Goal: Task Accomplishment & Management: Manage account settings

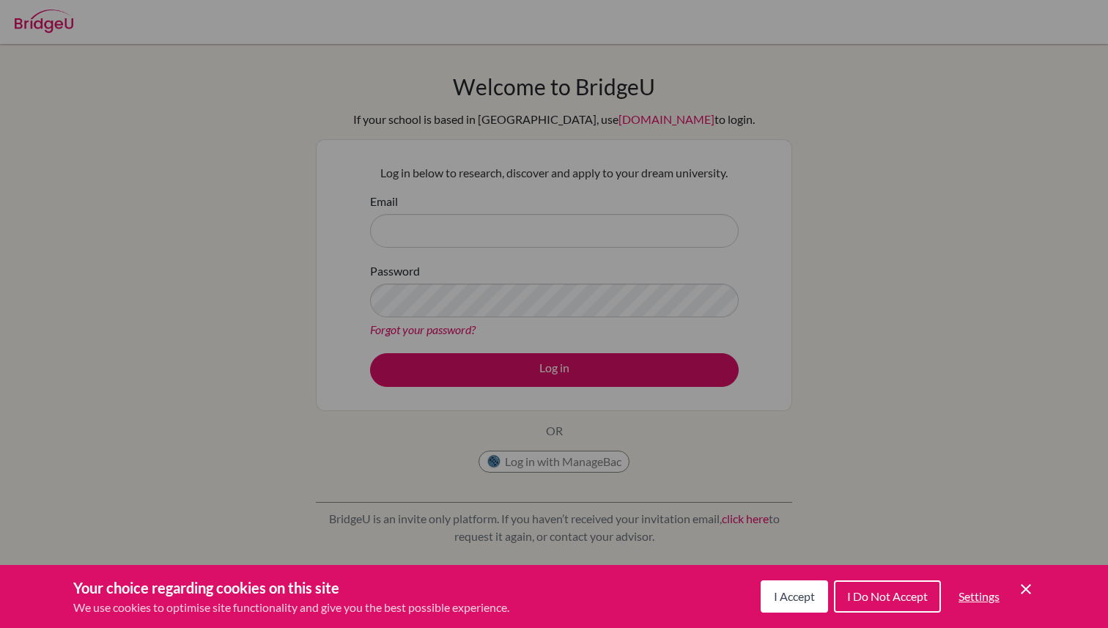
click at [801, 605] on button "I Accept" at bounding box center [794, 596] width 67 height 32
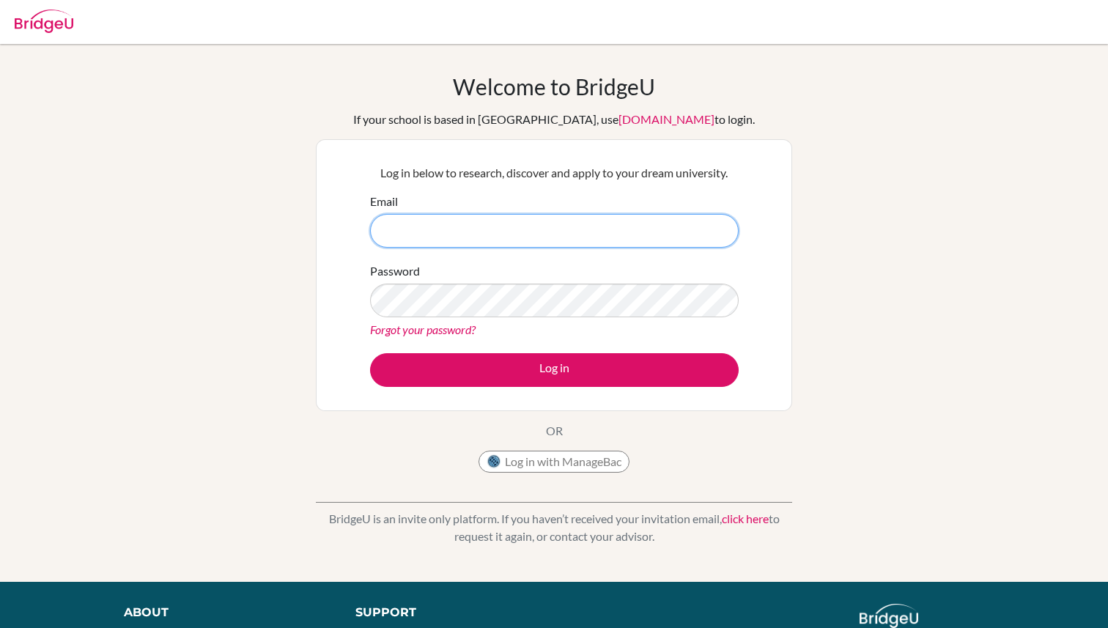
click at [579, 224] on input "Email" at bounding box center [554, 231] width 369 height 34
type input "[EMAIL_ADDRESS][PERSON_NAME][DOMAIN_NAME]"
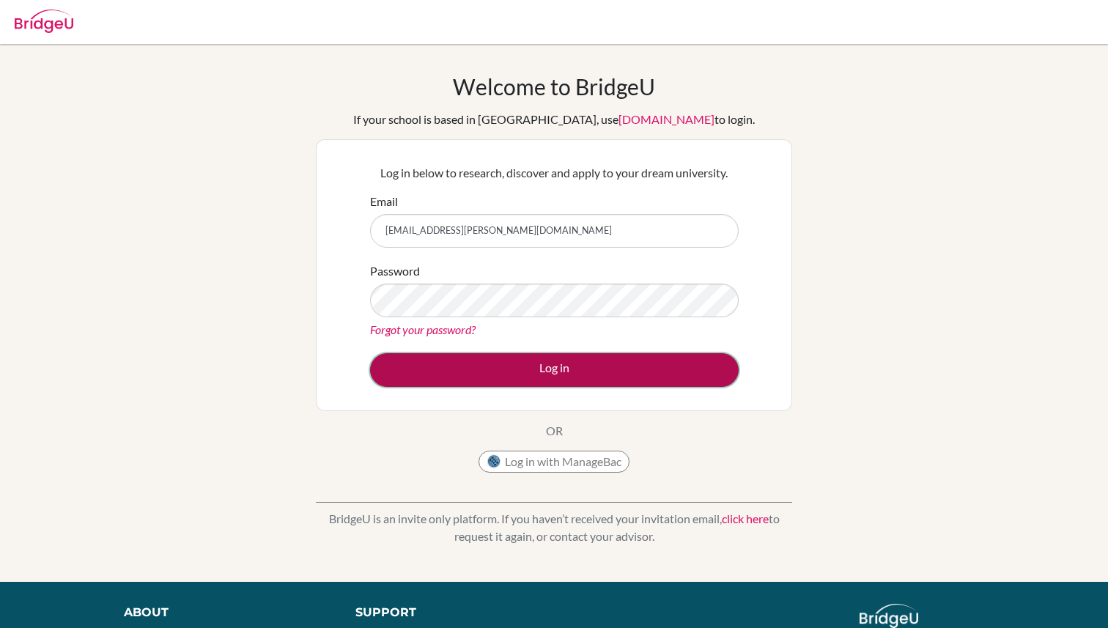
click at [525, 360] on button "Log in" at bounding box center [554, 370] width 369 height 34
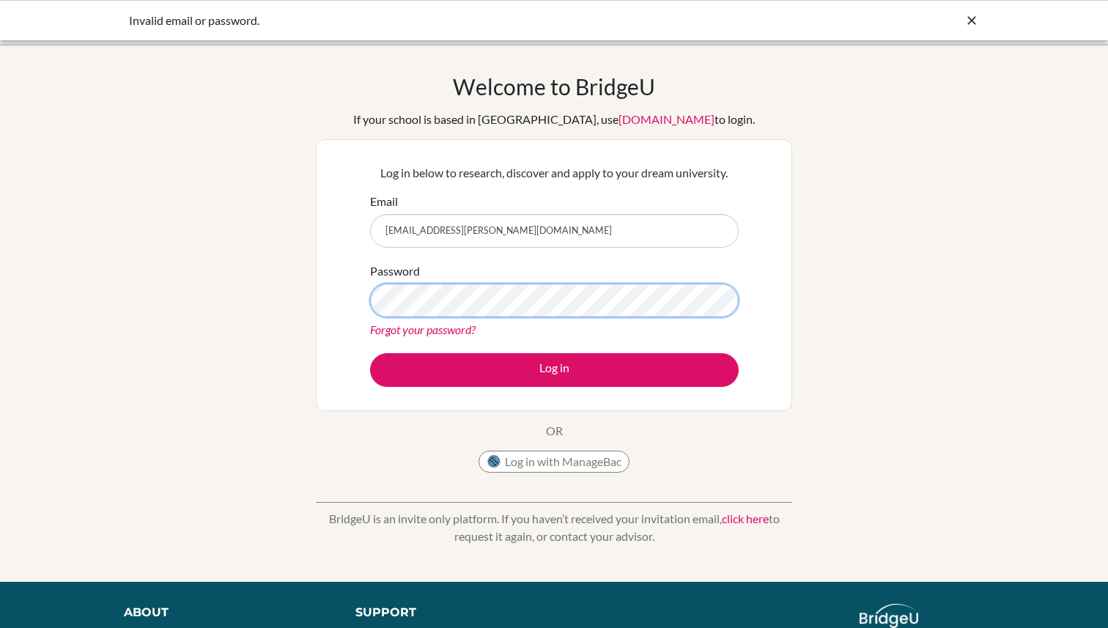
click at [316, 297] on div "Log in below to research, discover and apply to your dream university. Email [E…" at bounding box center [554, 275] width 476 height 272
click at [975, 328] on div "Welcome to BridgeU If your school is based in China, use app.bridge-u.com.cn to…" at bounding box center [554, 312] width 1108 height 479
click at [380, 324] on link "Forgot your password?" at bounding box center [423, 329] width 106 height 14
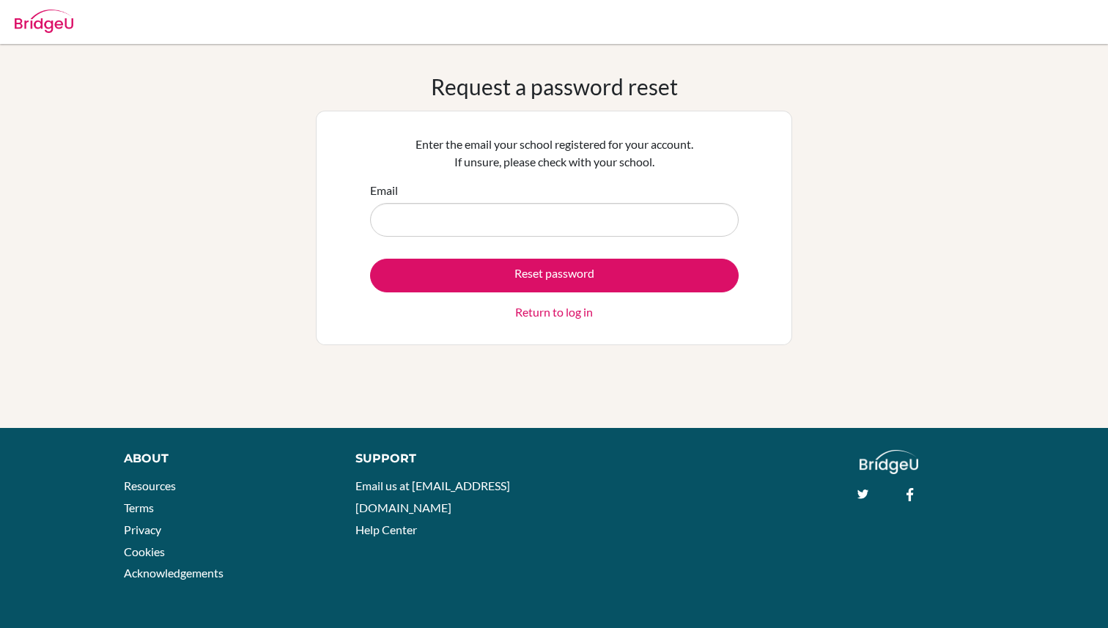
type input "[EMAIL_ADDRESS][PERSON_NAME][DOMAIN_NAME]"
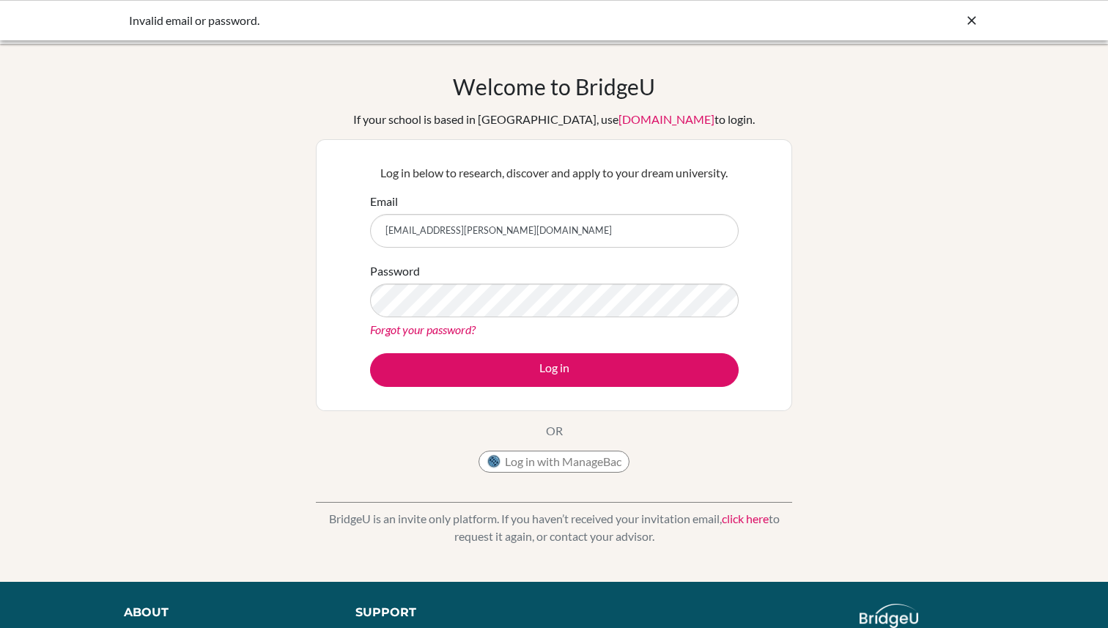
click at [644, 282] on div "Password Forgot your password?" at bounding box center [554, 300] width 369 height 76
click at [370, 353] on button "Log in" at bounding box center [554, 370] width 369 height 34
click at [403, 328] on link "Forgot your password?" at bounding box center [423, 329] width 106 height 14
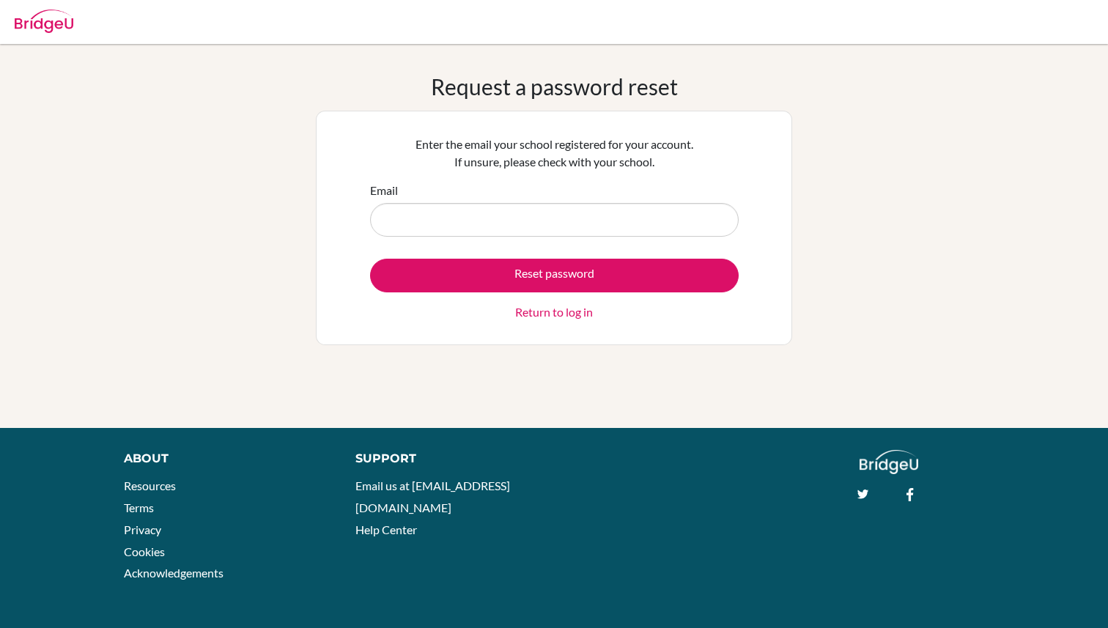
type input "[EMAIL_ADDRESS][PERSON_NAME][DOMAIN_NAME]"
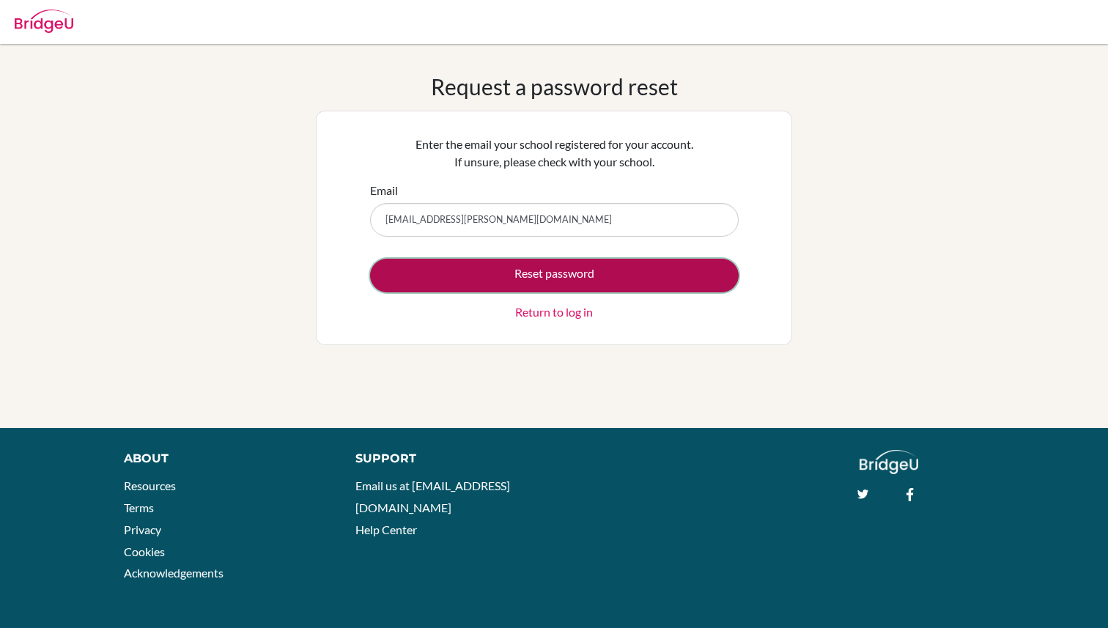
click at [524, 274] on button "Reset password" at bounding box center [554, 276] width 369 height 34
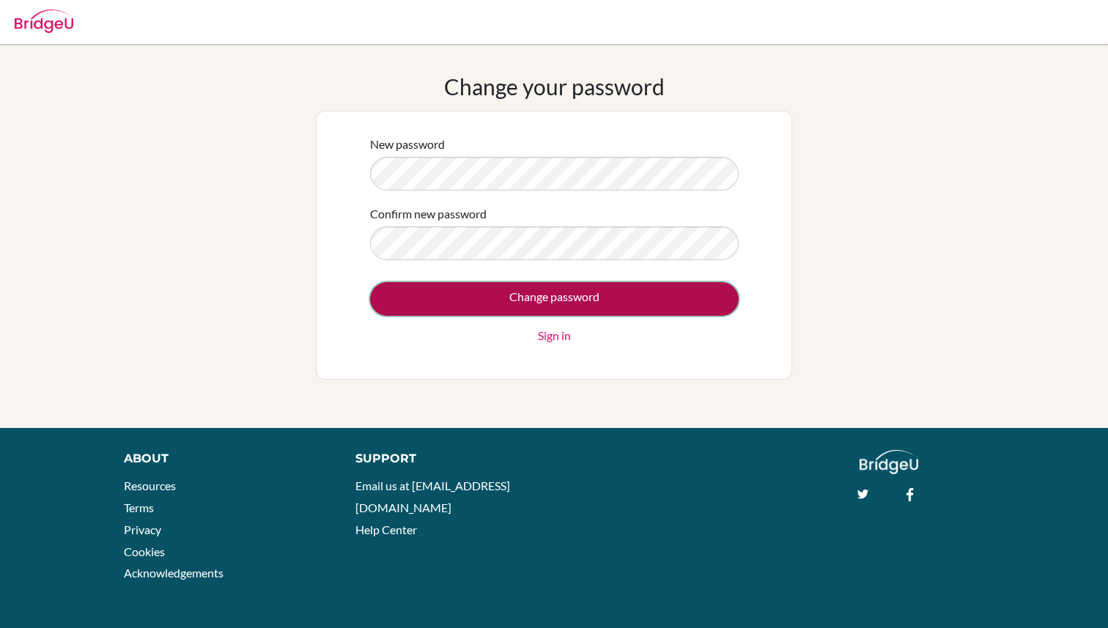
click at [454, 286] on input "Change password" at bounding box center [554, 299] width 369 height 34
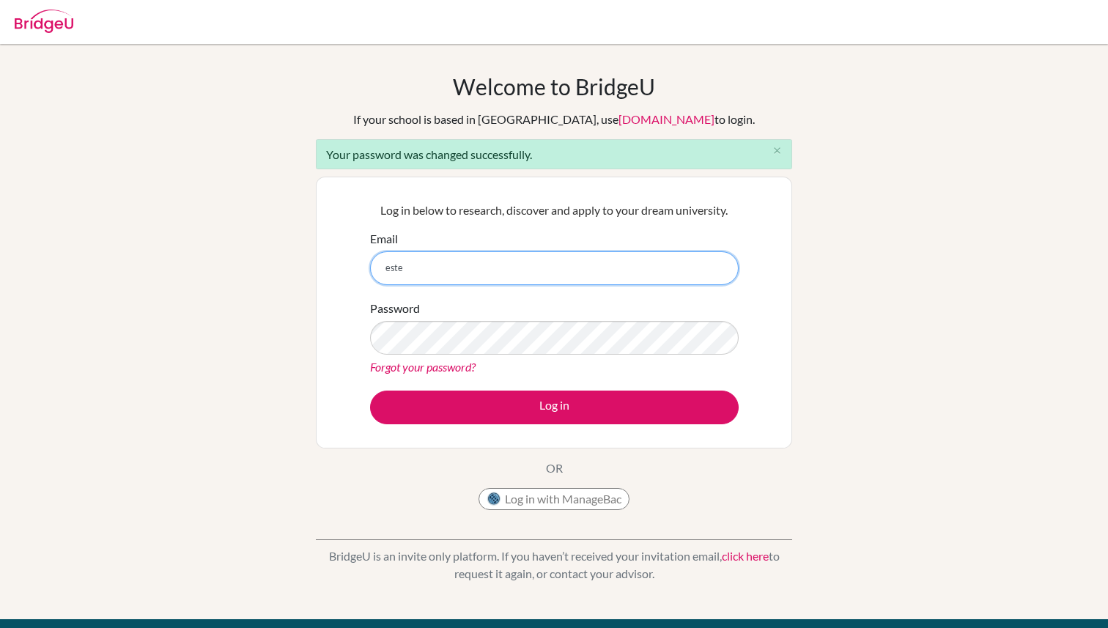
type input "estefania.cueto@ris.ae"
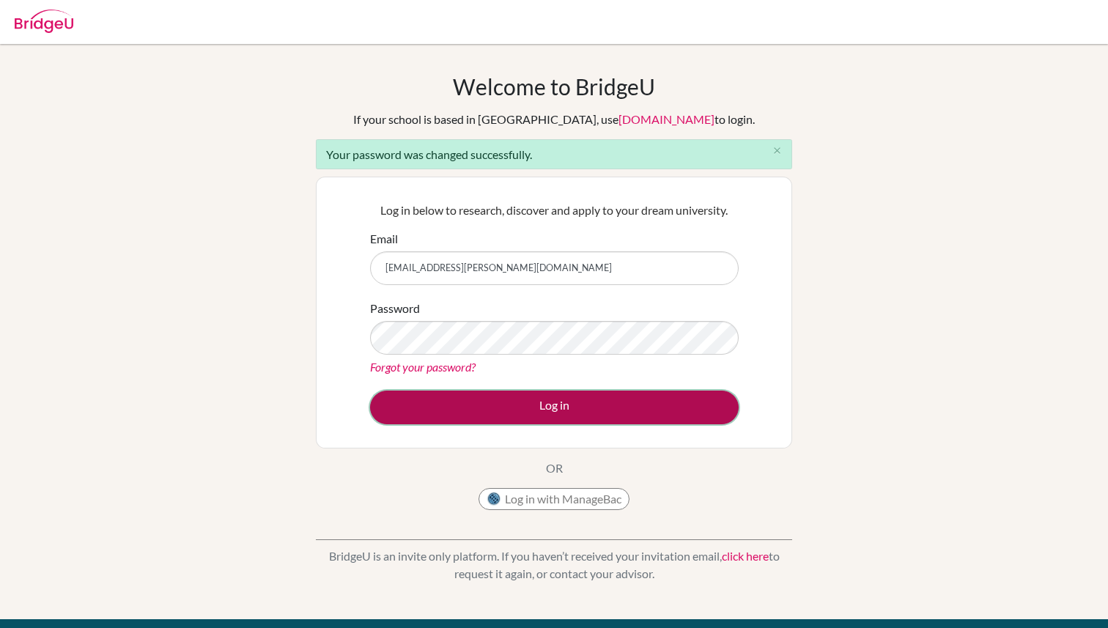
click at [561, 406] on button "Log in" at bounding box center [554, 408] width 369 height 34
